Goal: Information Seeking & Learning: Find contact information

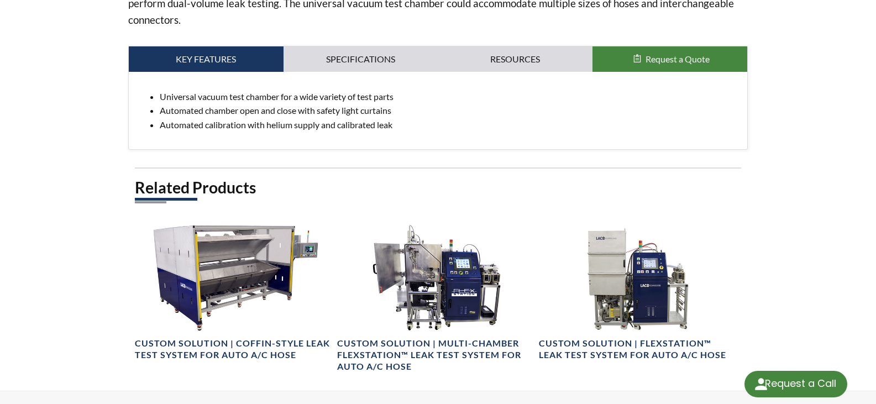
scroll to position [387, 0]
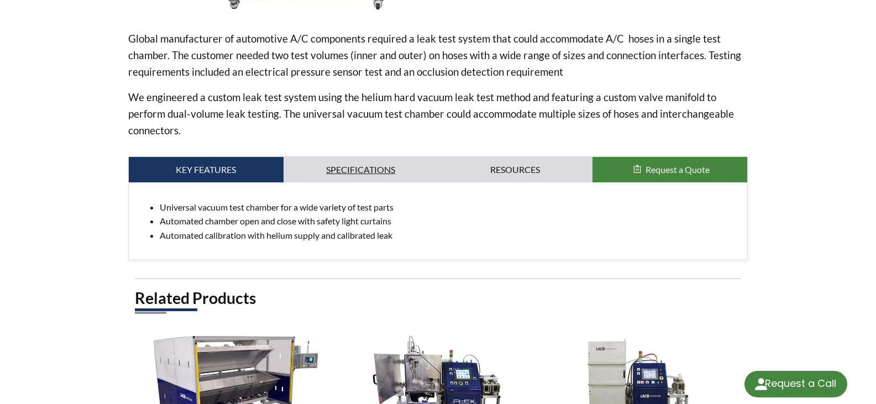
click at [352, 166] on link "Specifications" at bounding box center [361, 169] width 155 height 25
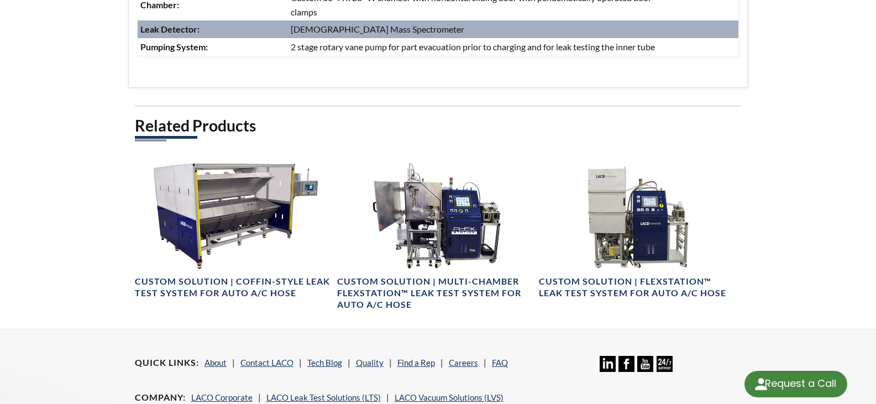
scroll to position [829, 0]
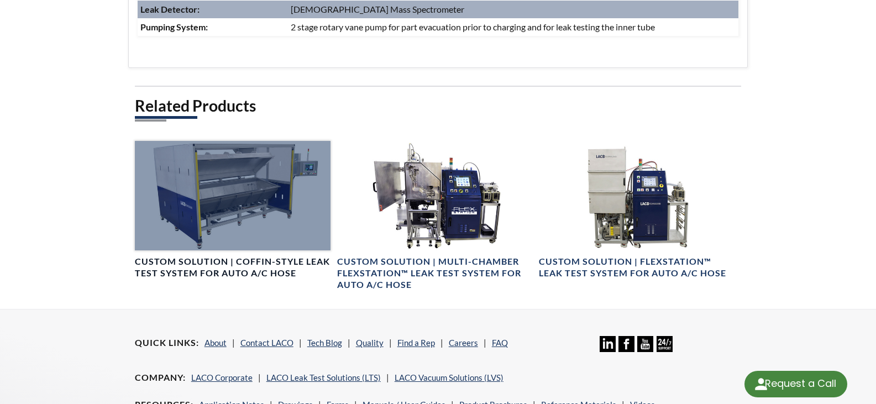
click at [244, 260] on h4 "Custom Solution | Coffin-Style Leak Test System for Auto A/C Hose" at bounding box center [233, 267] width 196 height 23
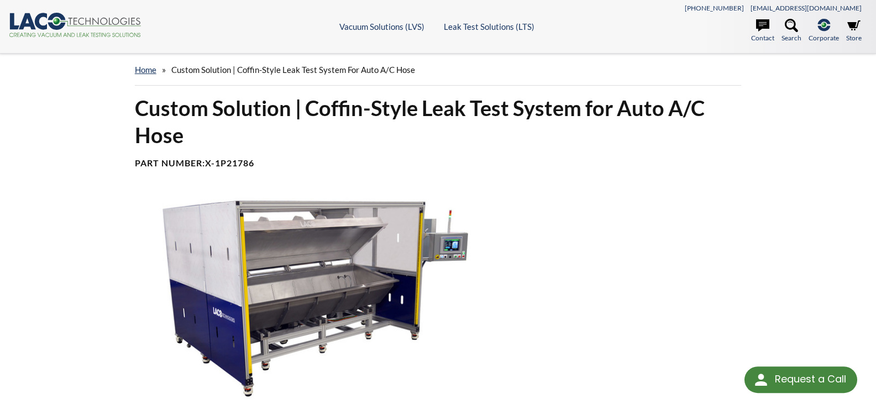
select select "Language Translate Widget"
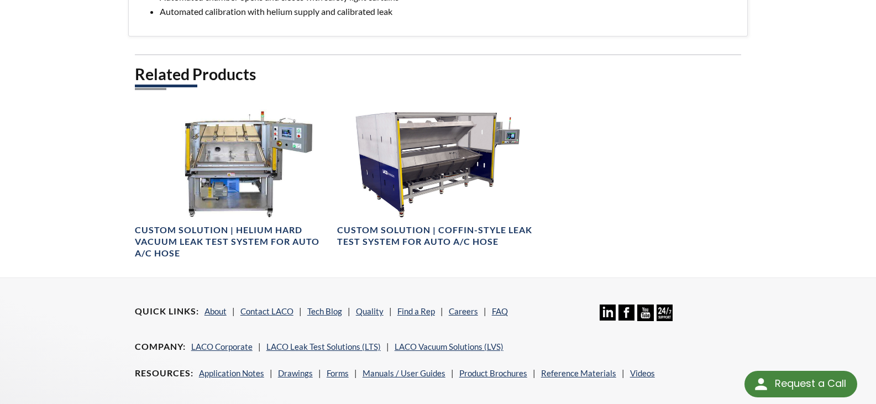
scroll to position [608, 0]
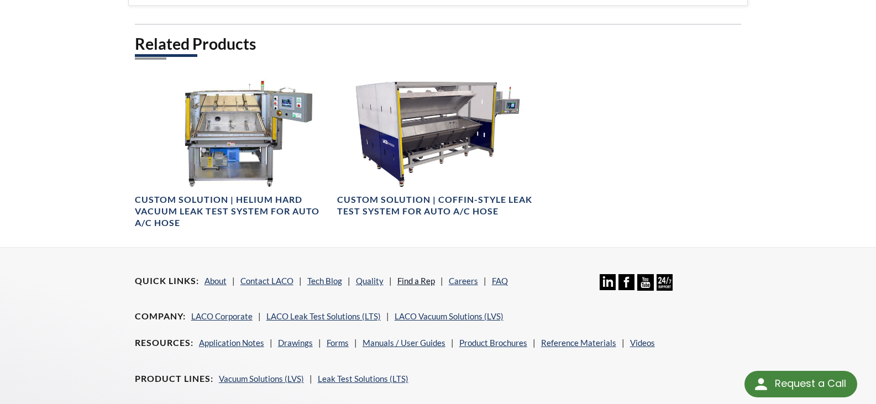
click at [415, 282] on link "Find a Rep" at bounding box center [416, 281] width 38 height 10
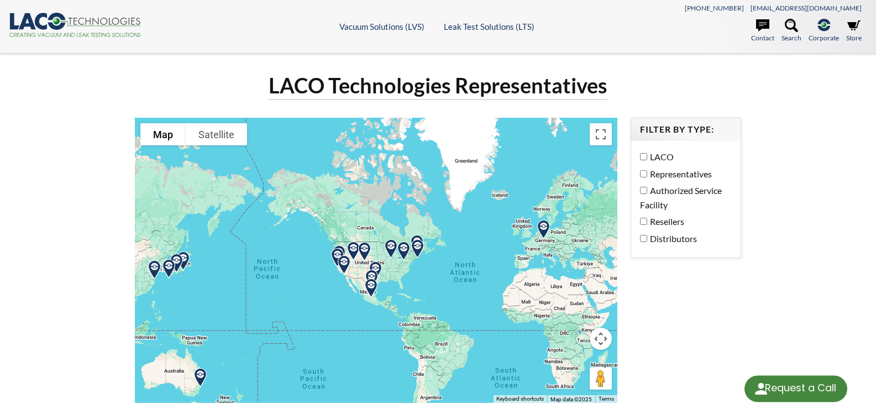
select select "Language Translate Widget"
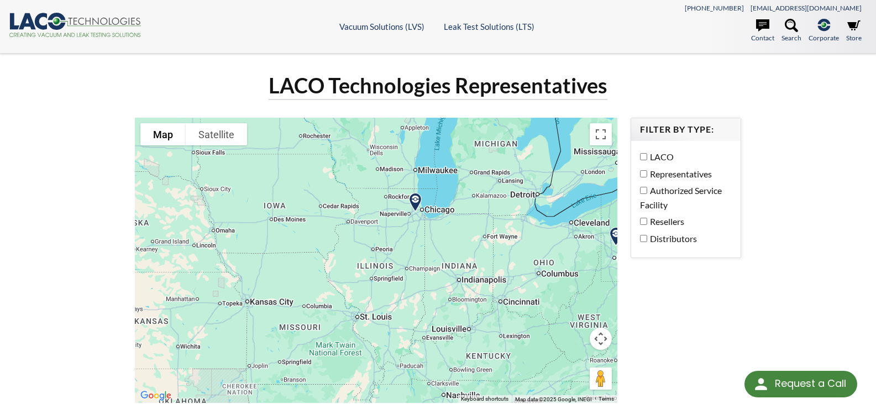
click at [415, 200] on img at bounding box center [415, 202] width 28 height 28
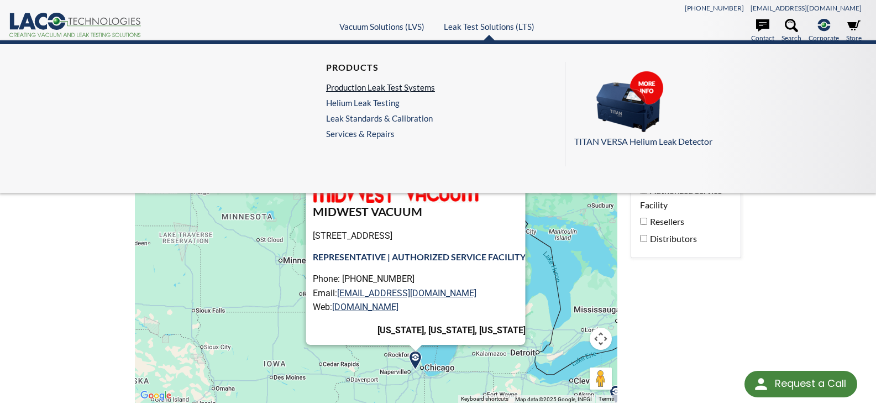
click at [413, 88] on link "Production Leak Test Systems" at bounding box center [380, 87] width 109 height 10
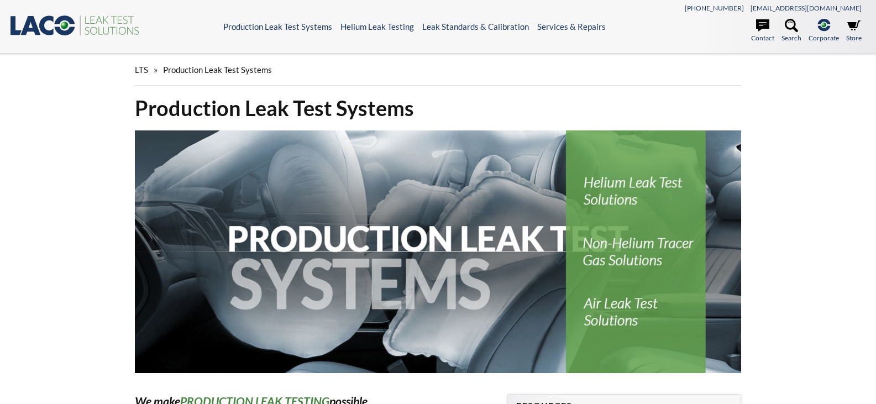
select select "Language Translate Widget"
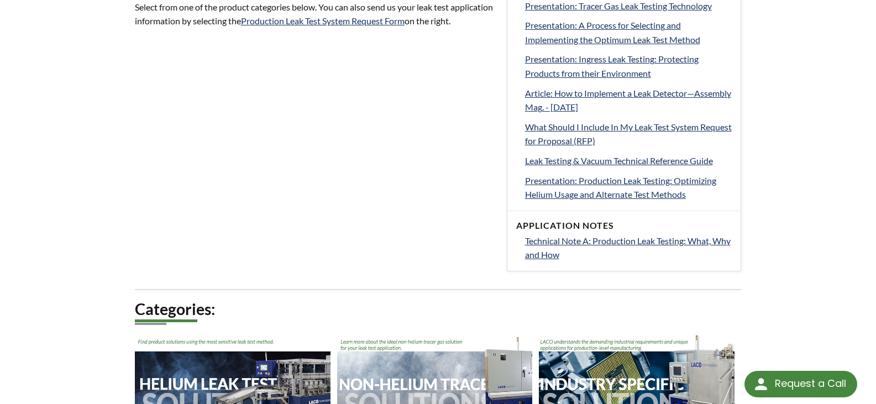
scroll to position [553, 0]
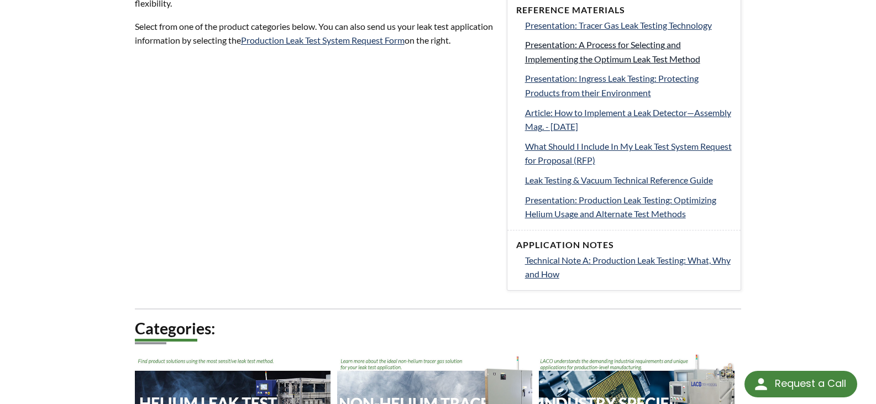
click at [631, 48] on span "Presentation: A Process for Selecting and Implementing the Optimum Leak Test Me…" at bounding box center [612, 51] width 175 height 25
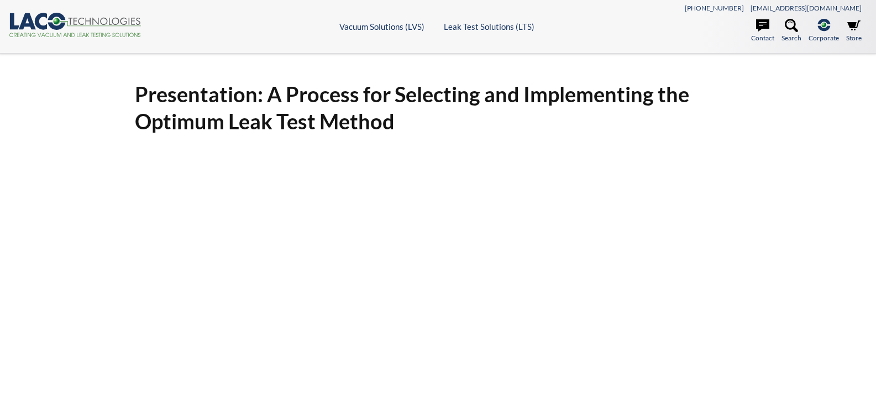
select select "Language Translate Widget"
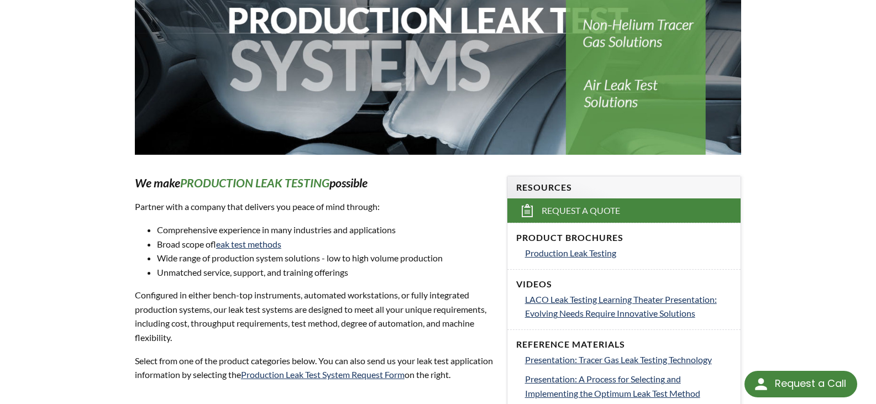
scroll to position [122, 0]
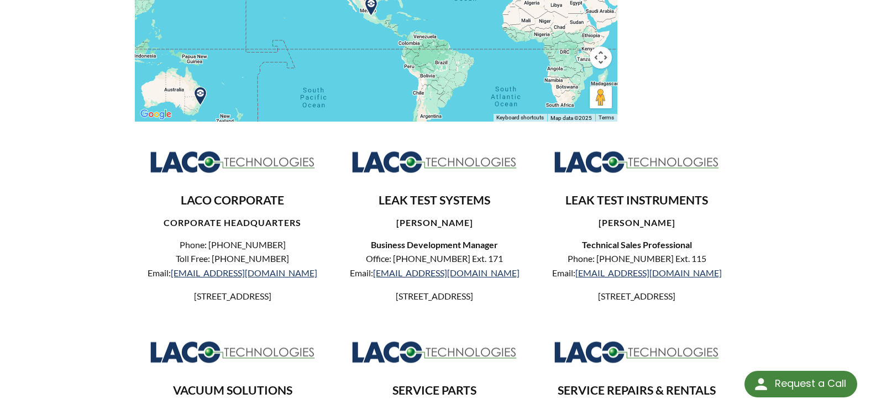
scroll to position [276, 0]
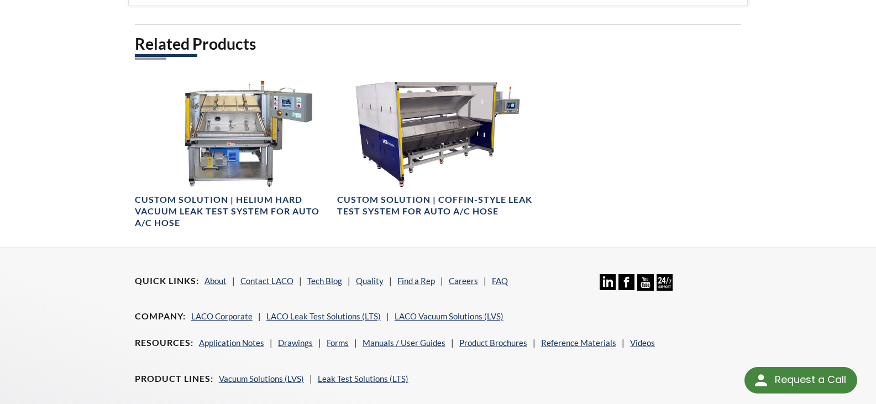
select select "Language Translate Widget"
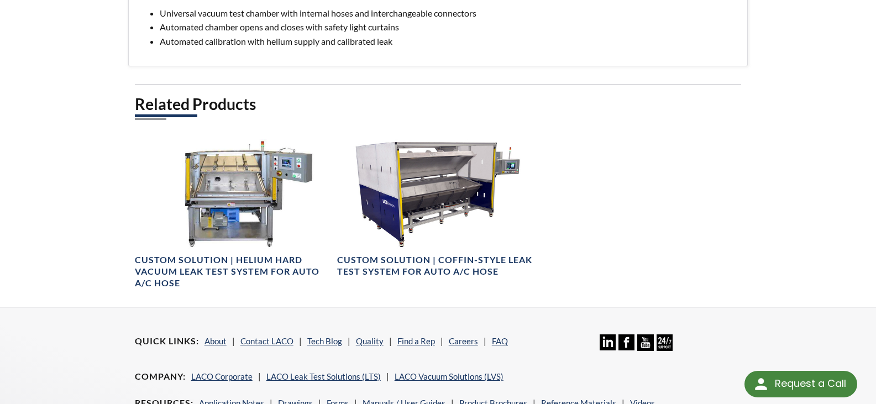
scroll to position [553, 0]
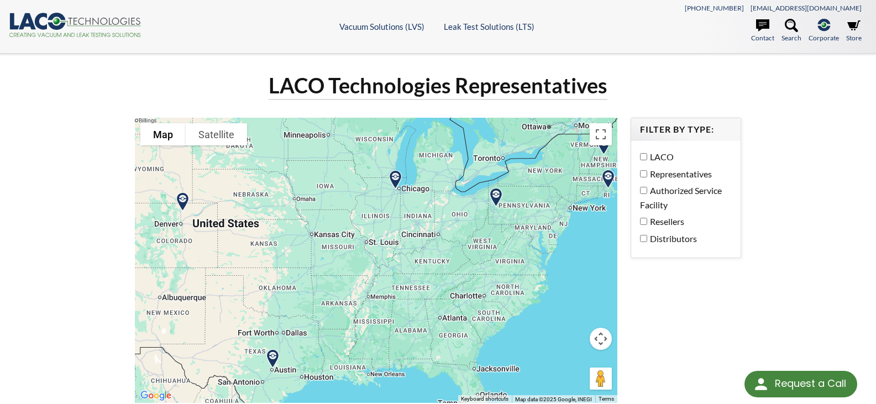
click at [397, 177] on img at bounding box center [395, 180] width 28 height 28
